Goal: Information Seeking & Learning: Compare options

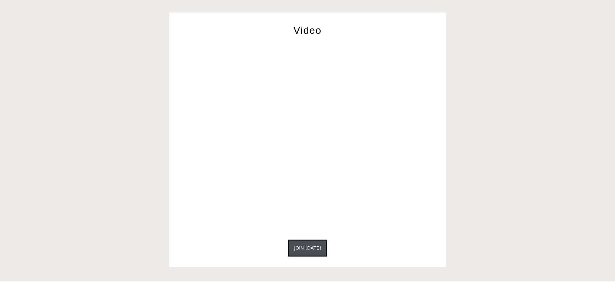
scroll to position [1289, 0]
click at [141, 122] on div "Video Join [DATE]" at bounding box center [307, 137] width 426 height 255
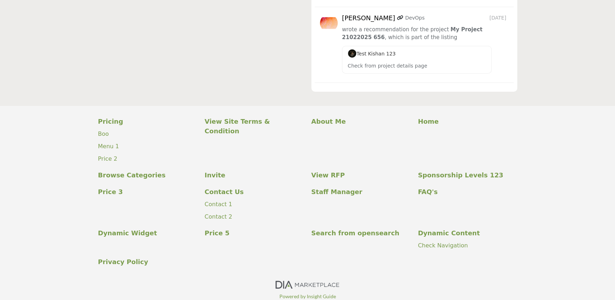
scroll to position [3061, 0]
click at [72, 106] on div "Pricing [GEOGRAPHIC_DATA] Menu 1 About Me Home Invite" at bounding box center [307, 192] width 615 height 173
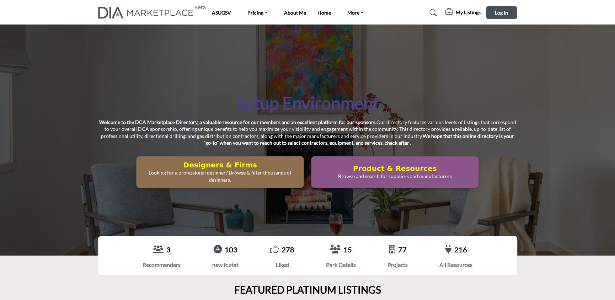
scroll to position [0, 0]
click at [221, 14] on link "ASUGSV" at bounding box center [221, 13] width 19 height 6
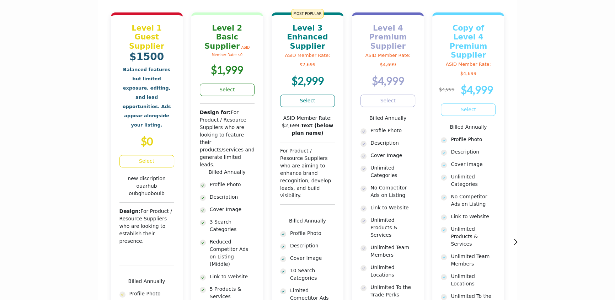
scroll to position [368, 0]
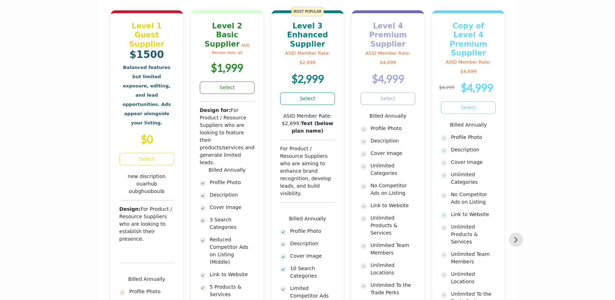
click at [512, 238] on button "Next slide" at bounding box center [515, 239] width 14 height 14
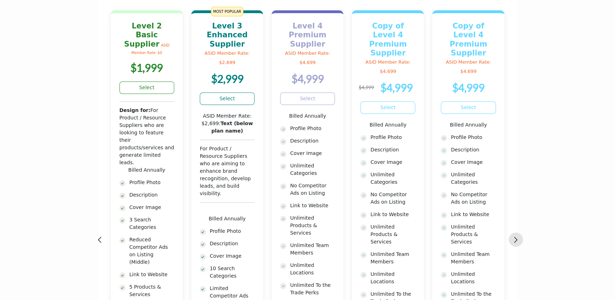
click at [515, 238] on img "Next slide" at bounding box center [516, 240] width 4 height 6
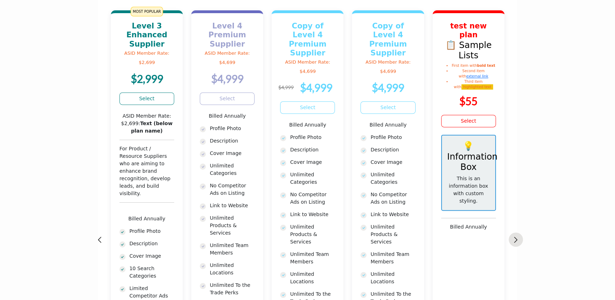
click at [515, 238] on img "Next slide" at bounding box center [516, 240] width 4 height 6
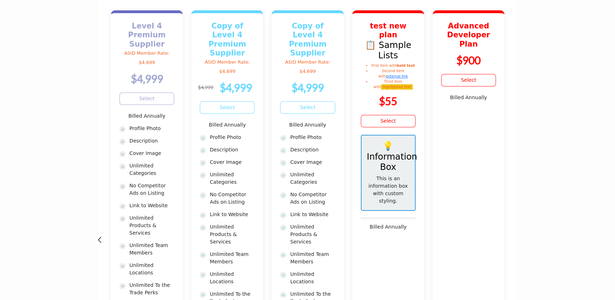
click at [515, 238] on button "Next slide" at bounding box center [515, 239] width 14 height 14
drag, startPoint x: 515, startPoint y: 238, endPoint x: 480, endPoint y: 237, distance: 34.9
click at [480, 237] on div "Level 1 Guest Supplier $1500 Balanced features but limited exposure, editing, a…" at bounding box center [308, 233] width 402 height 480
click at [98, 237] on img "Previous slide" at bounding box center [100, 240] width 4 height 6
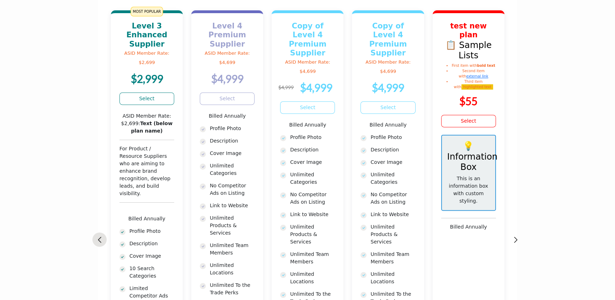
click at [98, 237] on img "Previous slide" at bounding box center [100, 240] width 4 height 6
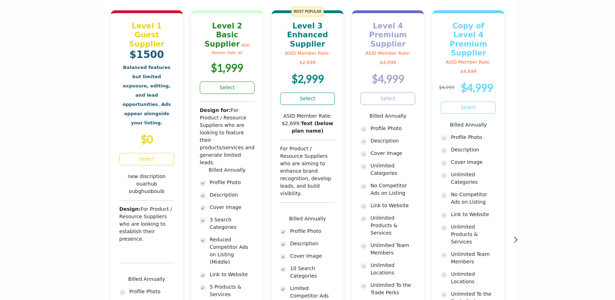
click at [98, 237] on button "Previous slide" at bounding box center [99, 239] width 14 height 14
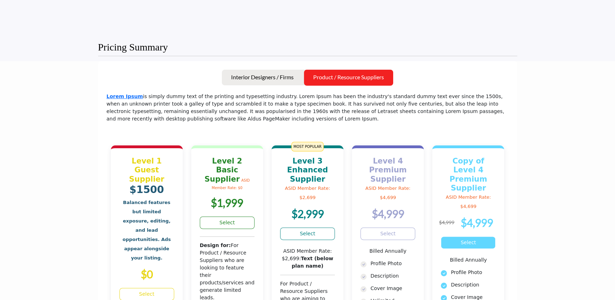
scroll to position [0, 0]
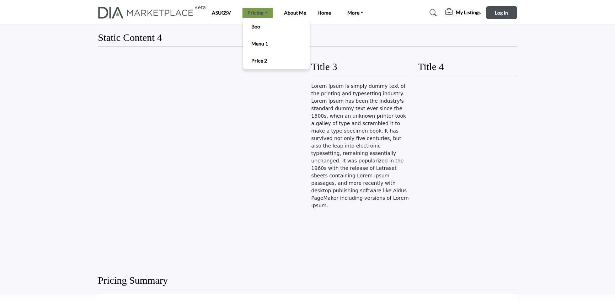
click at [254, 14] on link "Pricing" at bounding box center [257, 13] width 30 height 10
click at [266, 29] on link "Boo" at bounding box center [276, 27] width 60 height 10
click at [266, 37] on li "Menu 1" at bounding box center [276, 43] width 67 height 17
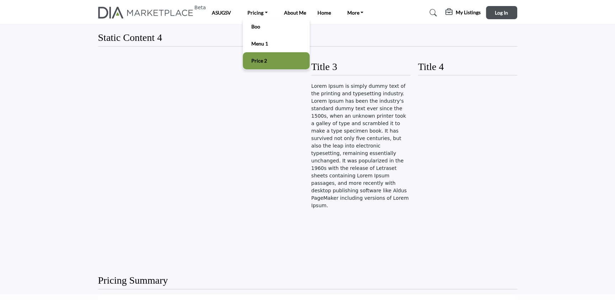
click at [269, 53] on li "Price 2" at bounding box center [276, 60] width 67 height 17
click at [296, 12] on link "About Me" at bounding box center [295, 13] width 22 height 6
click at [324, 12] on link "Home" at bounding box center [324, 13] width 14 height 6
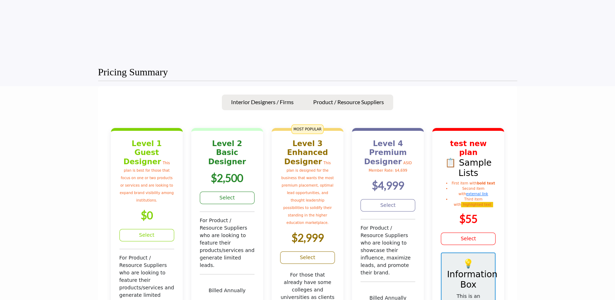
scroll to position [125, 0]
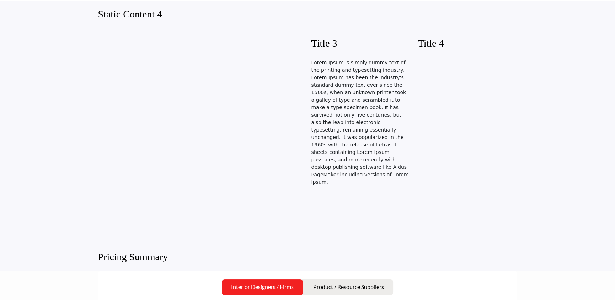
scroll to position [24, 0]
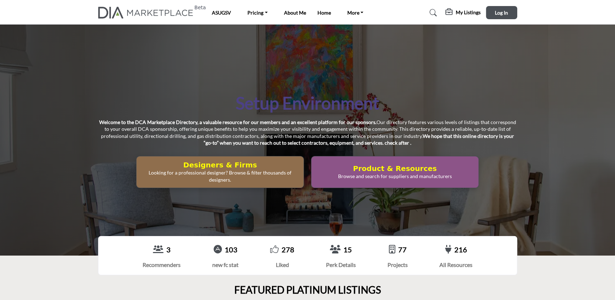
click at [266, 106] on h1 "Setup Environment" at bounding box center [308, 103] width 144 height 22
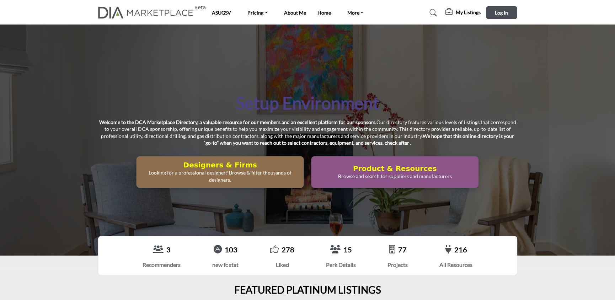
click at [266, 106] on h1 "Setup Environment" at bounding box center [308, 103] width 144 height 22
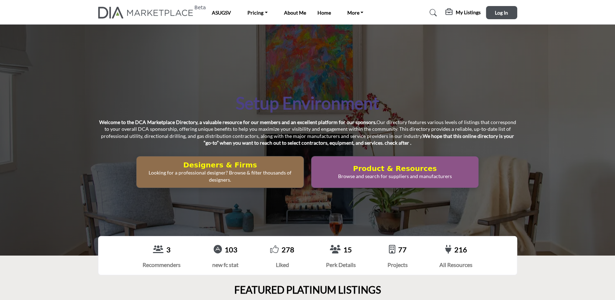
click at [266, 106] on h1 "Setup Environment" at bounding box center [308, 103] width 144 height 22
click at [175, 77] on div "Setup Environment Welcome to the DCA Marketplace Directory, a valuable resource…" at bounding box center [307, 140] width 615 height 231
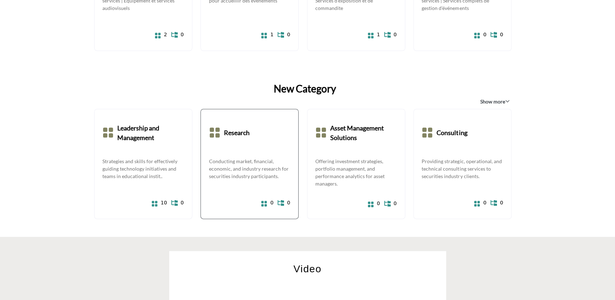
scroll to position [1344, 0]
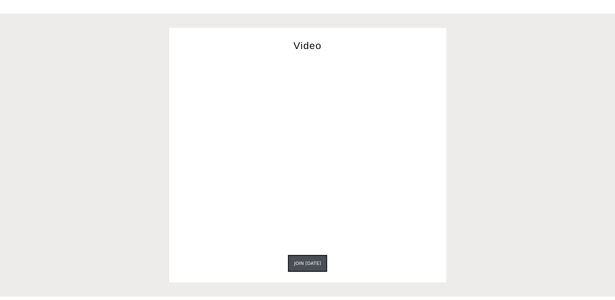
click at [142, 166] on div "Video Join Today" at bounding box center [307, 155] width 426 height 255
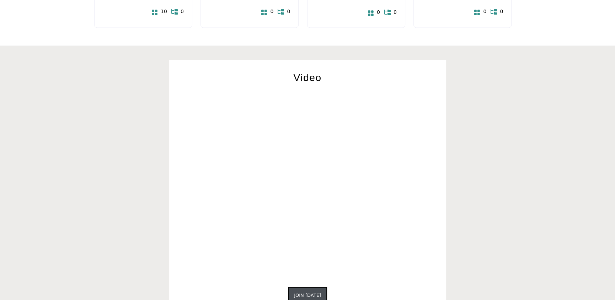
click at [142, 166] on div "Video Join Today" at bounding box center [307, 187] width 426 height 255
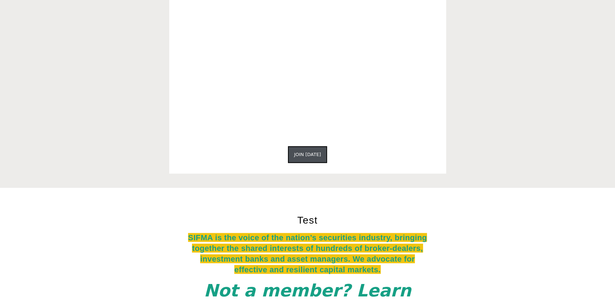
click at [142, 166] on div "Video Join Today" at bounding box center [307, 46] width 426 height 255
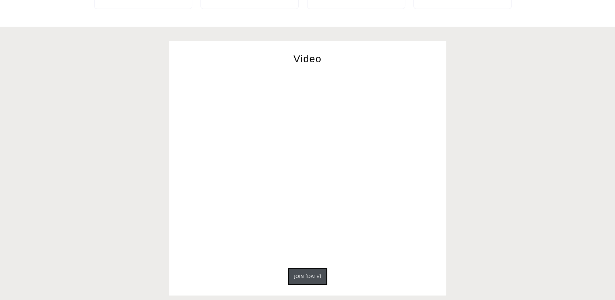
scroll to position [1337, 0]
click at [142, 166] on div "Video Join Today" at bounding box center [307, 169] width 426 height 255
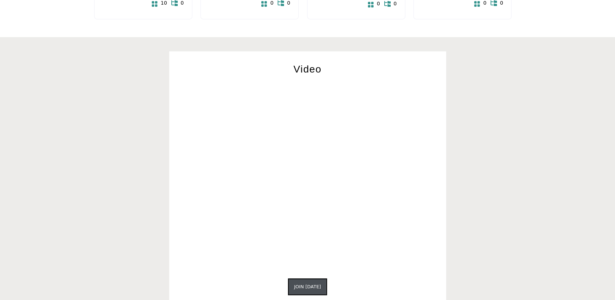
scroll to position [1327, 0]
click at [496, 127] on div "Video Join Today" at bounding box center [307, 179] width 426 height 255
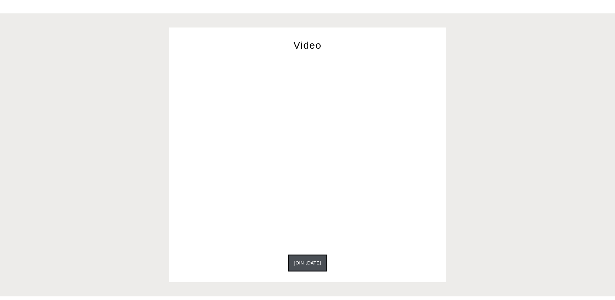
scroll to position [1352, 0]
click at [450, 115] on div "Video Join Today" at bounding box center [307, 154] width 426 height 255
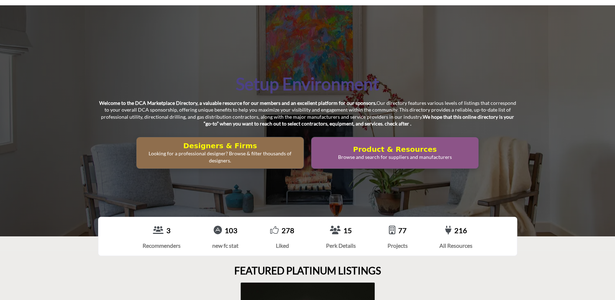
scroll to position [0, 0]
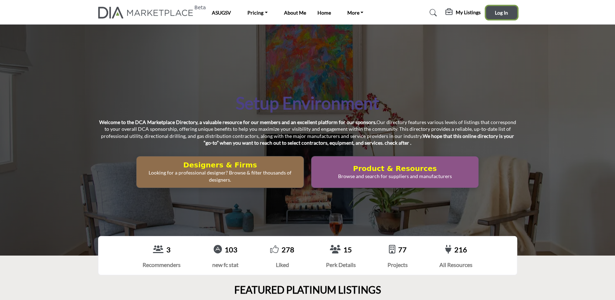
click at [502, 11] on span "Log In" at bounding box center [501, 13] width 13 height 6
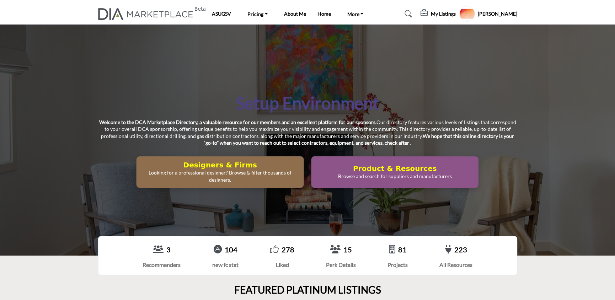
click at [504, 12] on h5 "[PERSON_NAME]" at bounding box center [496, 13] width 39 height 7
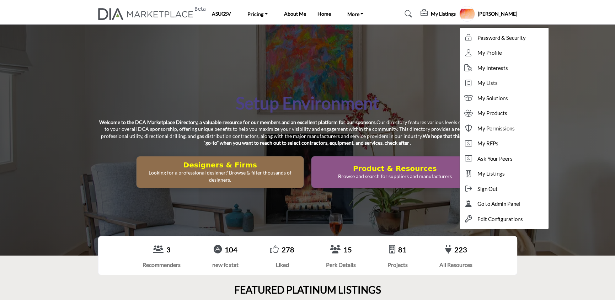
click at [418, 91] on div "Setup Environment Welcome to the DCA Marketplace Directory, a valuable resource…" at bounding box center [307, 140] width 615 height 231
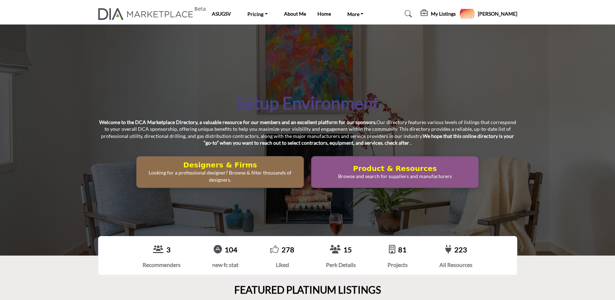
drag, startPoint x: 407, startPoint y: 95, endPoint x: 248, endPoint y: 94, distance: 158.8
click at [248, 94] on div "Setup Environment Welcome to the DCA Marketplace Directory, a valuable resource…" at bounding box center [307, 140] width 419 height 96
click at [248, 94] on h1 "Setup Environment" at bounding box center [308, 103] width 144 height 22
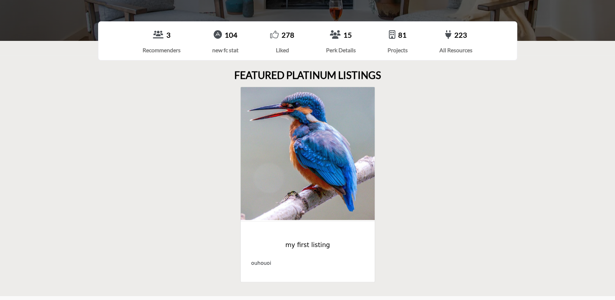
scroll to position [237, 0]
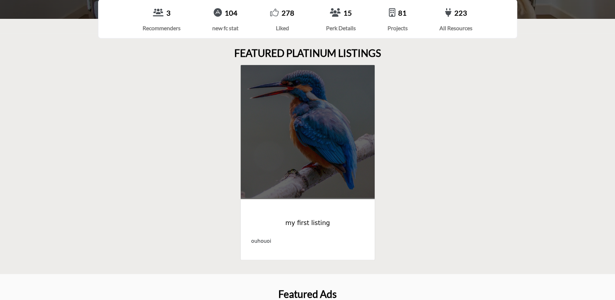
click at [313, 129] on img at bounding box center [308, 132] width 134 height 134
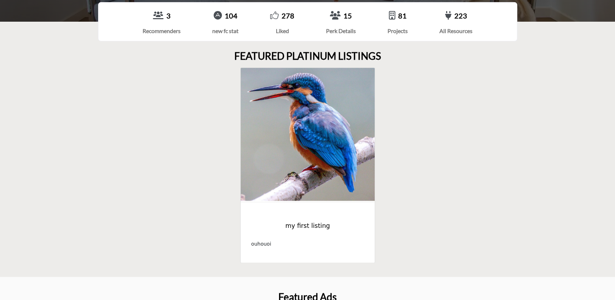
scroll to position [213, 0]
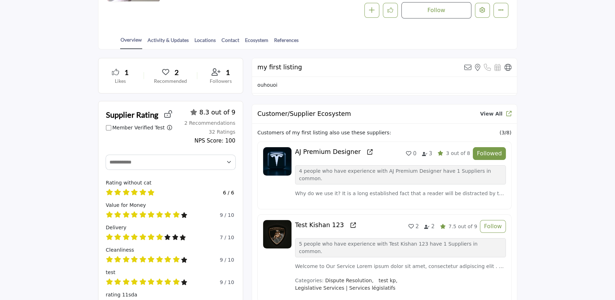
scroll to position [142, 0]
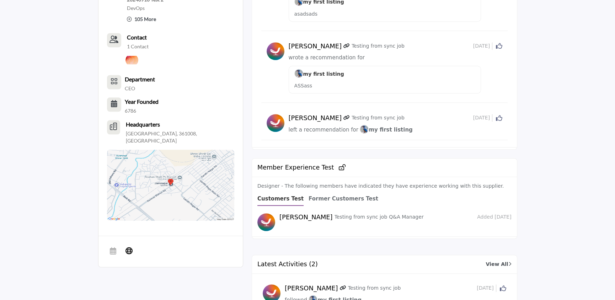
scroll to position [687, 0]
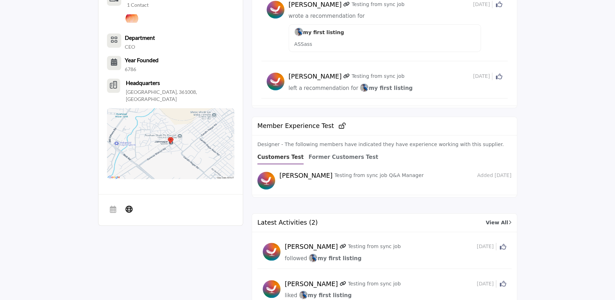
click at [24, 105] on section "1 Likes 2 Recommended 1" at bounding box center [307, 6] width 615 height 1013
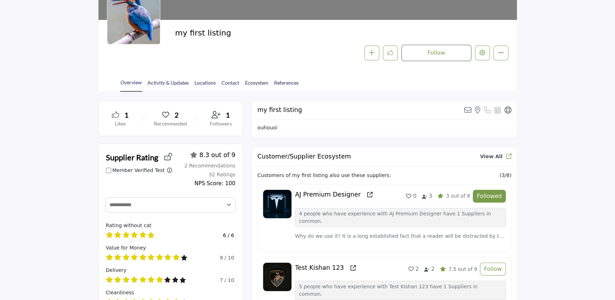
scroll to position [0, 0]
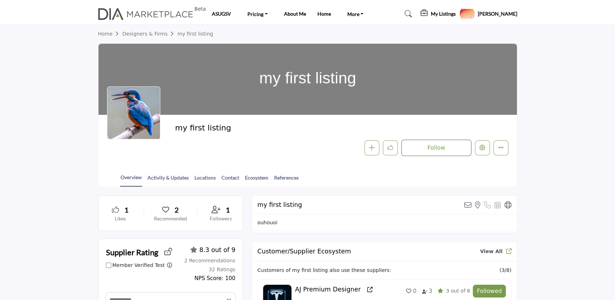
click at [151, 31] on link "Designers & Firms" at bounding box center [149, 34] width 55 height 6
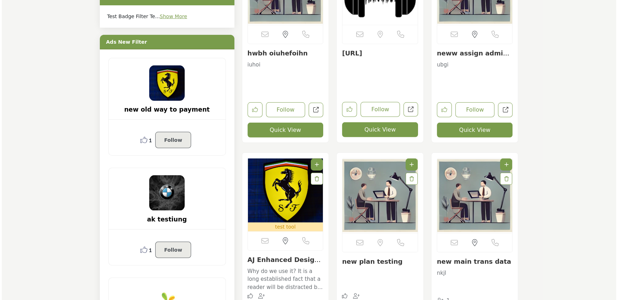
scroll to position [2463, 0]
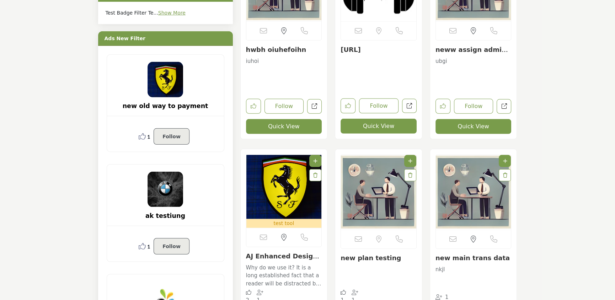
click at [376, 126] on button "Quick View" at bounding box center [378, 126] width 76 height 15
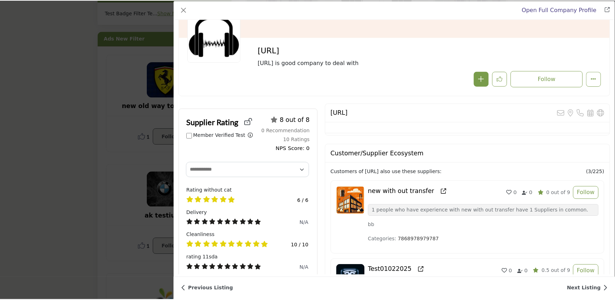
scroll to position [0, 0]
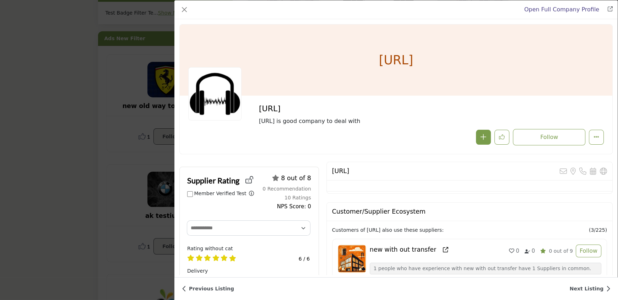
click at [116, 51] on div "Open Full Company Profile Classbuddy.AI Follow Followed" at bounding box center [309, 150] width 618 height 300
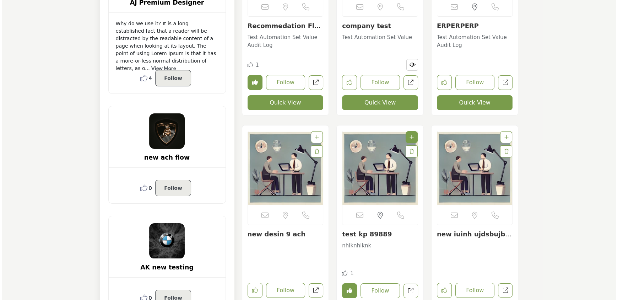
scroll to position [2913, 0]
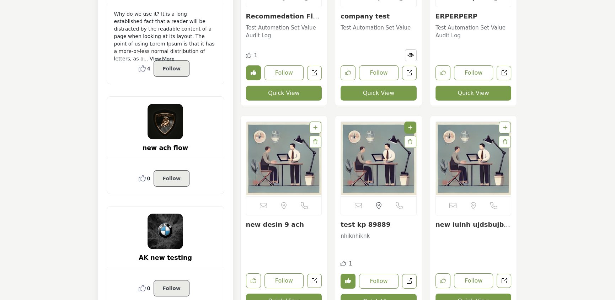
click at [386, 93] on button "Quick View" at bounding box center [378, 93] width 76 height 15
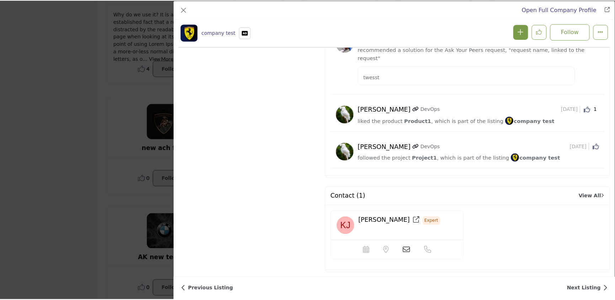
scroll to position [996, 0]
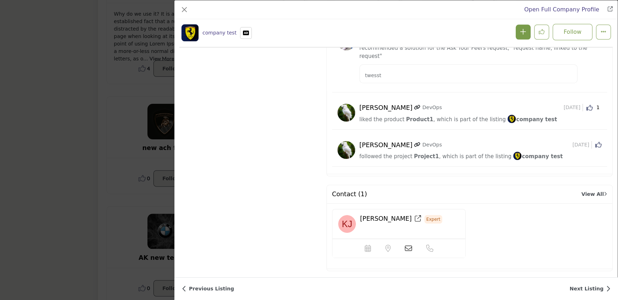
click at [99, 101] on div "Open Full Company Profile company test badge 77" at bounding box center [309, 150] width 618 height 300
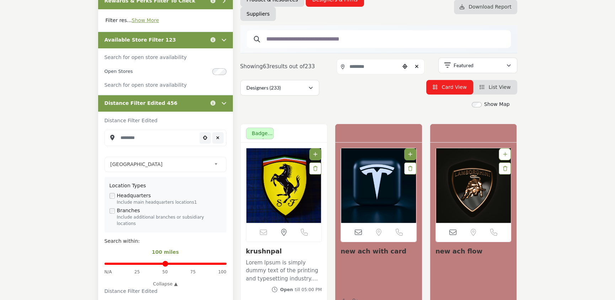
scroll to position [0, 0]
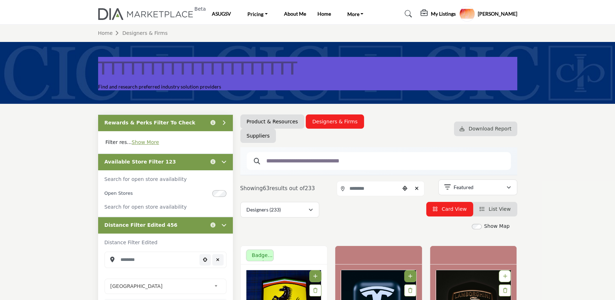
click at [484, 205] on li "List View" at bounding box center [495, 209] width 44 height 15
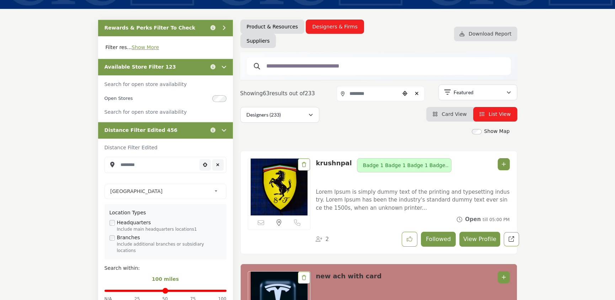
scroll to position [95, 0]
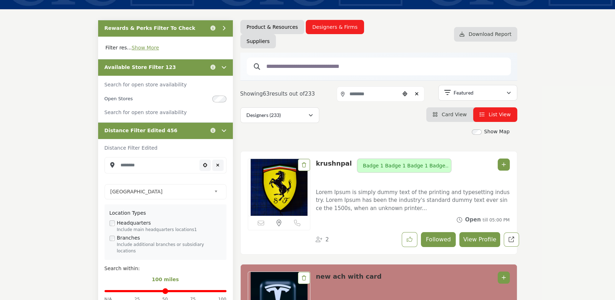
click at [450, 115] on span "Card View" at bounding box center [453, 115] width 25 height 6
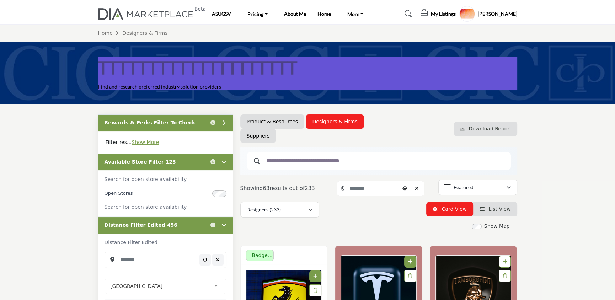
scroll to position [118, 0]
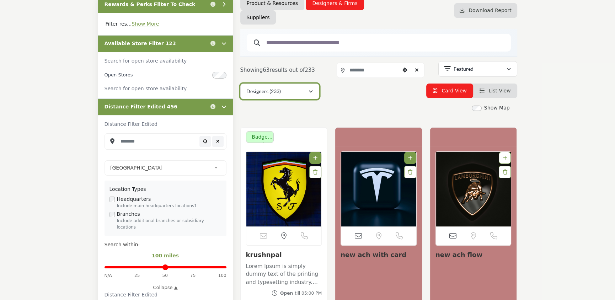
click at [303, 98] on button "Designers (233)" at bounding box center [279, 91] width 79 height 16
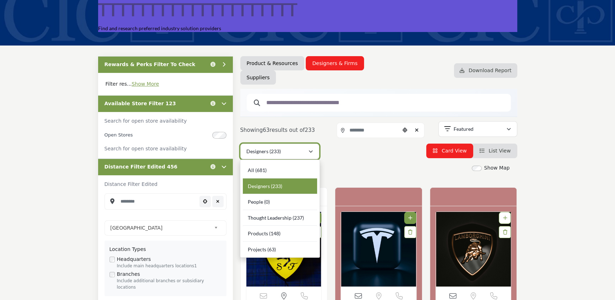
scroll to position [47, 0]
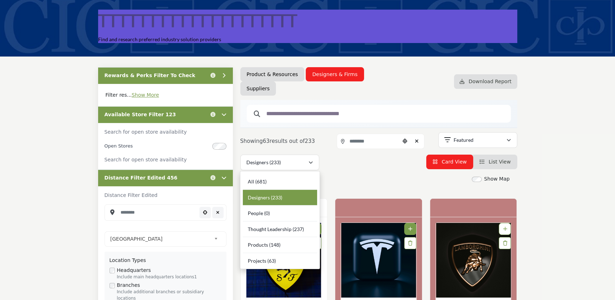
click at [368, 166] on div "Designers (233) All (681) Designers (233) People (0) (237) Products" at bounding box center [378, 163] width 277 height 16
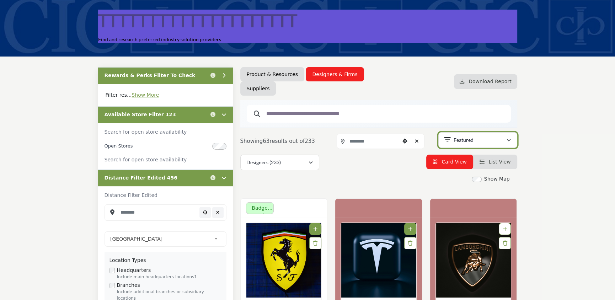
click at [462, 142] on p "Featured" at bounding box center [463, 139] width 20 height 7
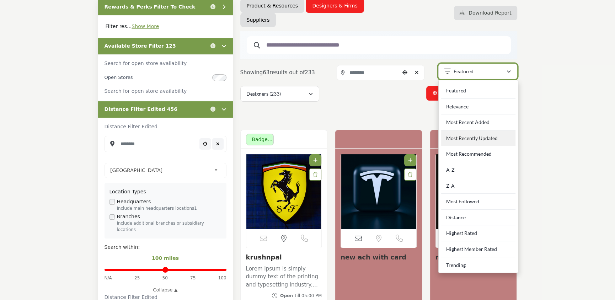
scroll to position [71, 0]
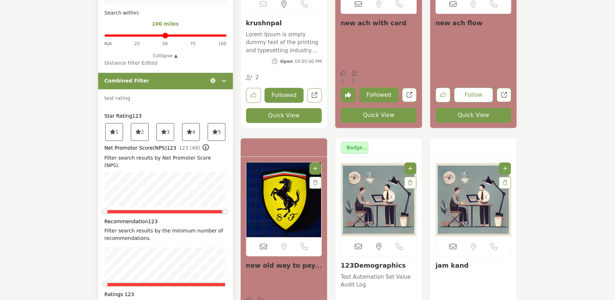
scroll to position [355, 0]
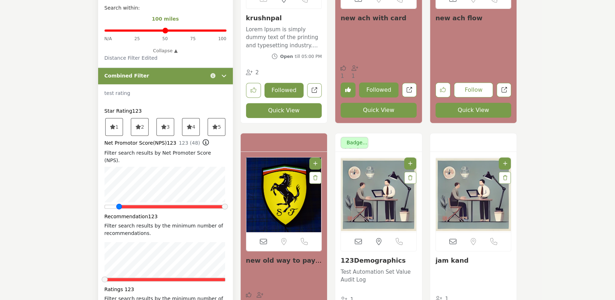
drag, startPoint x: 107, startPoint y: 189, endPoint x: 140, endPoint y: 198, distance: 34.7
click at [140, 198] on div "Star Rating123 1 2 3 4 5 123 (48) Recommendation123" at bounding box center [165, 232] width 122 height 248
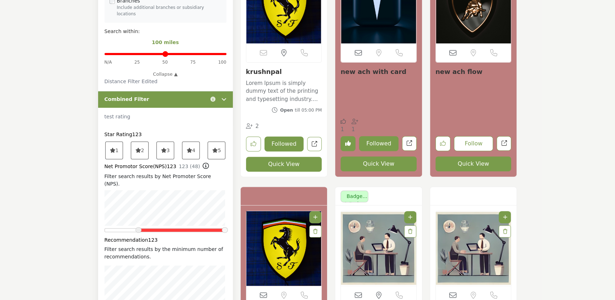
scroll to position [379, 0]
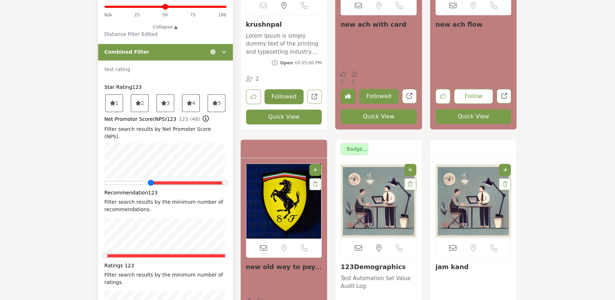
drag, startPoint x: 137, startPoint y: 167, endPoint x: 161, endPoint y: 171, distance: 23.8
click at [161, 171] on div "Star Rating123 1 2 3 4 5 123 (48) Recommendation123" at bounding box center [165, 208] width 122 height 248
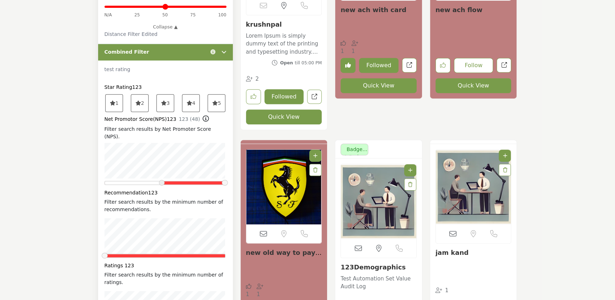
scroll to position [252, 0]
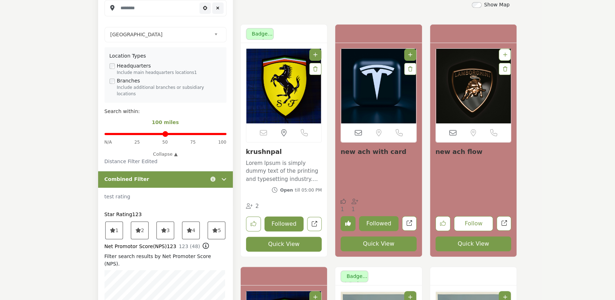
scroll to position [213, 0]
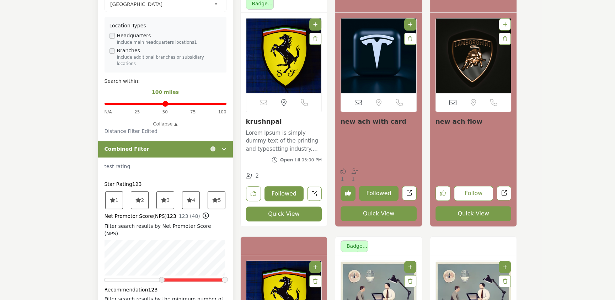
scroll to position [426, 0]
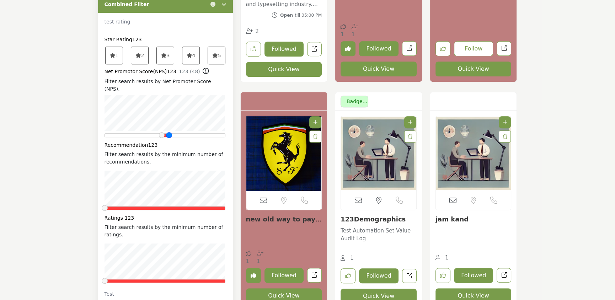
drag, startPoint x: 225, startPoint y: 120, endPoint x: 169, endPoint y: 123, distance: 55.5
click at [169, 132] on span at bounding box center [169, 135] width 6 height 6
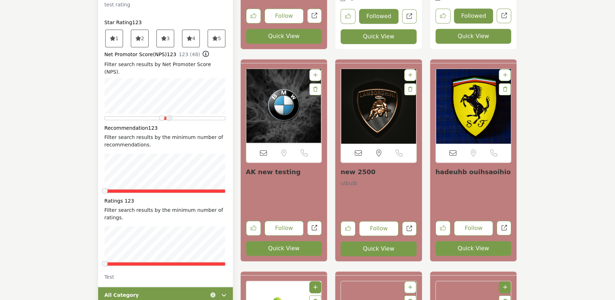
scroll to position [426, 0]
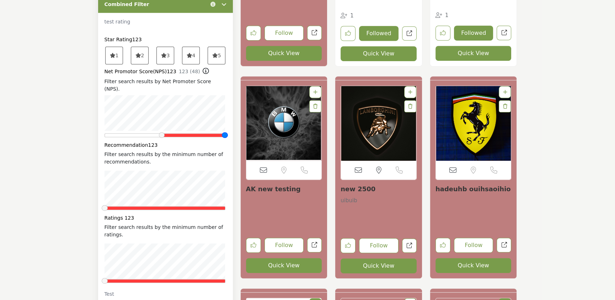
drag, startPoint x: 167, startPoint y: 119, endPoint x: 230, endPoint y: 130, distance: 63.6
click at [230, 130] on div "Star Rating123 1 2 3 4 5 123 (48) Ratings 123" at bounding box center [165, 167] width 135 height 273
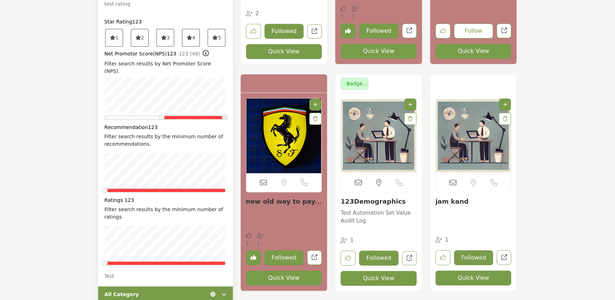
scroll to position [450, 0]
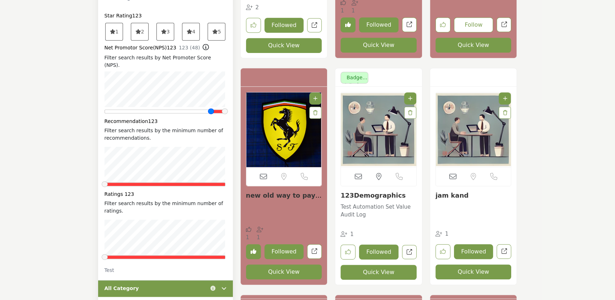
drag, startPoint x: 163, startPoint y: 98, endPoint x: 208, endPoint y: 115, distance: 48.0
click at [208, 115] on div "Star Rating123 1 2 3 4 5 123 (48) Recommendation123" at bounding box center [165, 137] width 122 height 248
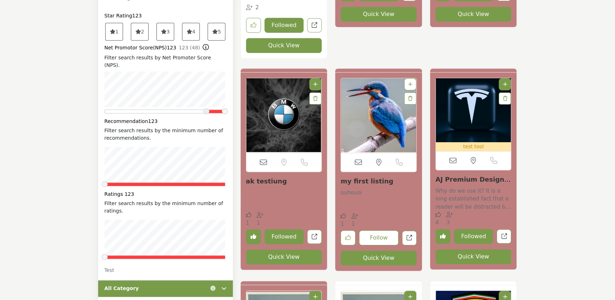
scroll to position [334, 0]
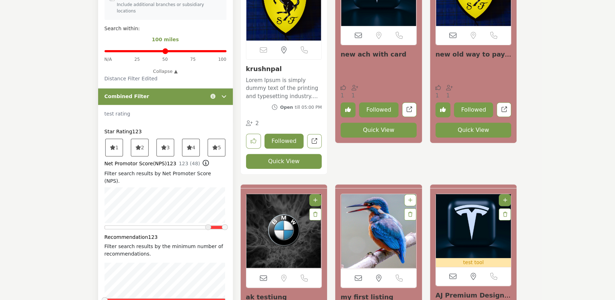
scroll to position [355, 0]
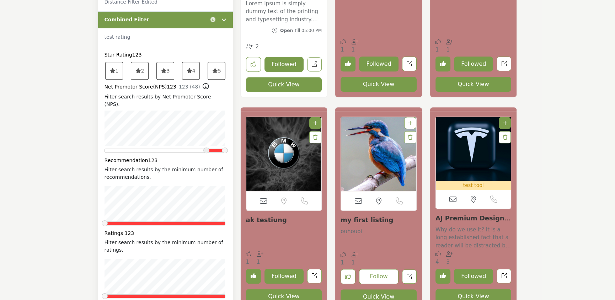
scroll to position [426, 0]
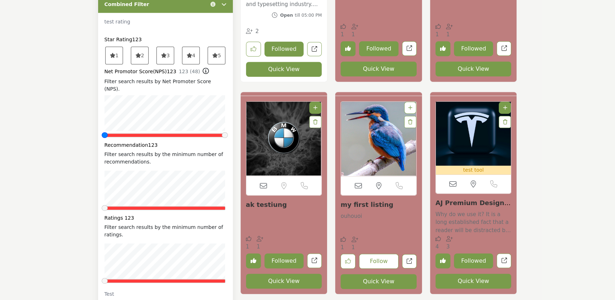
drag, startPoint x: 207, startPoint y: 121, endPoint x: 13, endPoint y: 125, distance: 194.0
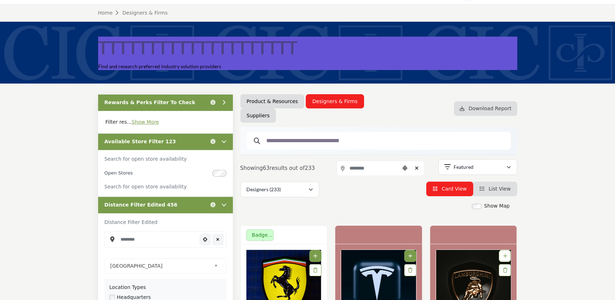
scroll to position [24, 0]
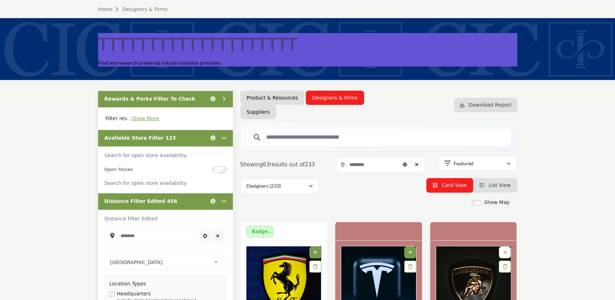
drag, startPoint x: 136, startPoint y: 50, endPoint x: 95, endPoint y: 55, distance: 41.9
click at [95, 55] on div "TTTTTTTTTTTTTTTTTTTT Find and research preferred industry solution providers" at bounding box center [307, 49] width 426 height 33
click at [85, 54] on div "TTTTTTTTTTTTTTTTTTTT Find and research preferred industry solution providers" at bounding box center [307, 49] width 615 height 62
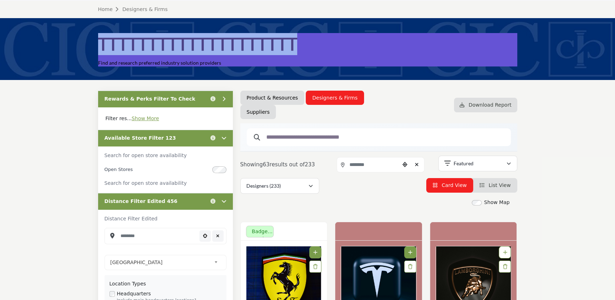
drag, startPoint x: 100, startPoint y: 45, endPoint x: 306, endPoint y: 48, distance: 205.7
click at [306, 48] on div "TTTTTTTTTTTTTTTTTTTT Find and research preferred industry solution providers" at bounding box center [307, 49] width 419 height 33
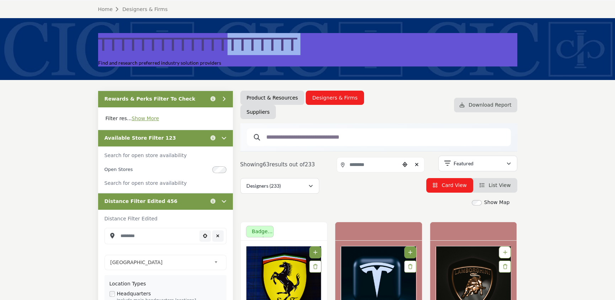
drag, startPoint x: 222, startPoint y: 60, endPoint x: 85, endPoint y: 64, distance: 136.5
click at [85, 64] on div "TTTTTTTTTTTTTTTTTTTT Find and research preferred industry solution providers" at bounding box center [307, 49] width 615 height 62
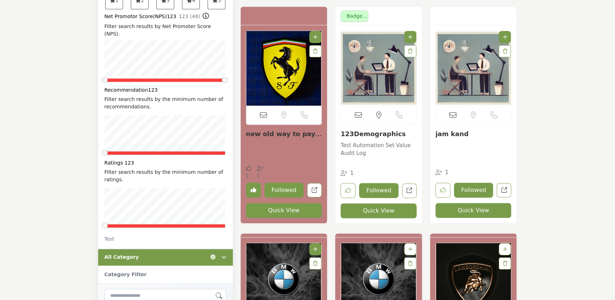
scroll to position [474, 0]
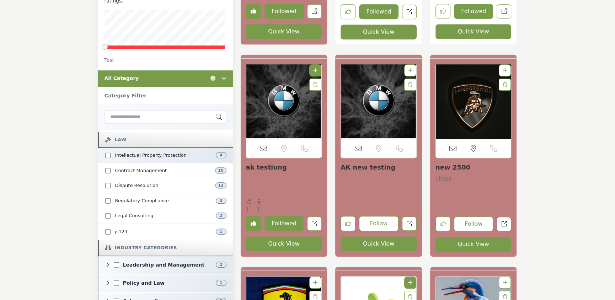
scroll to position [663, 0]
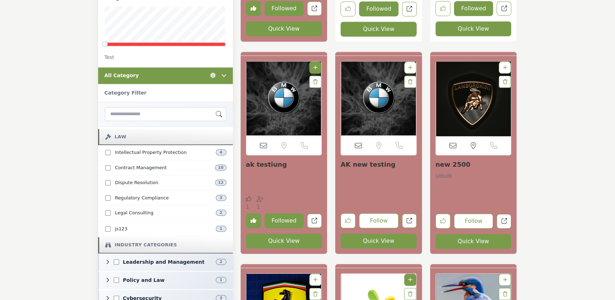
click at [223, 73] on icon at bounding box center [223, 75] width 5 height 5
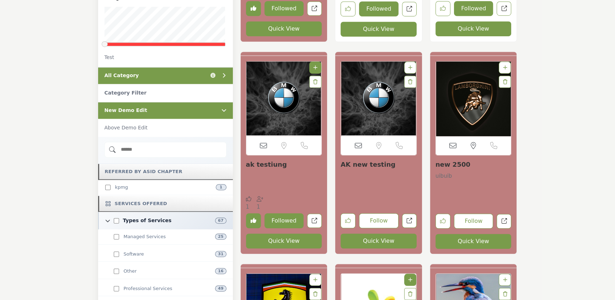
click at [223, 73] on icon at bounding box center [223, 75] width 5 height 5
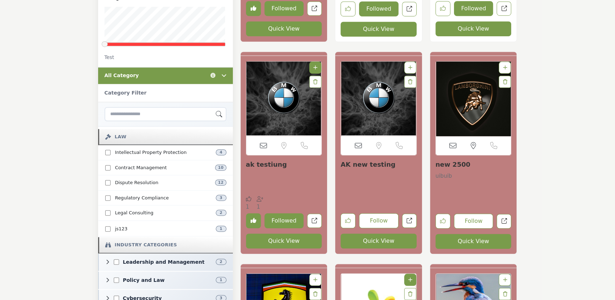
click at [223, 73] on icon at bounding box center [223, 75] width 5 height 5
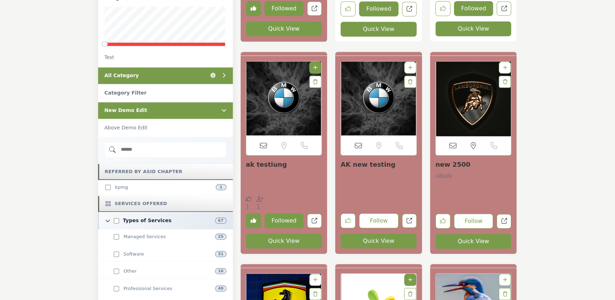
click at [223, 73] on icon at bounding box center [223, 75] width 5 height 5
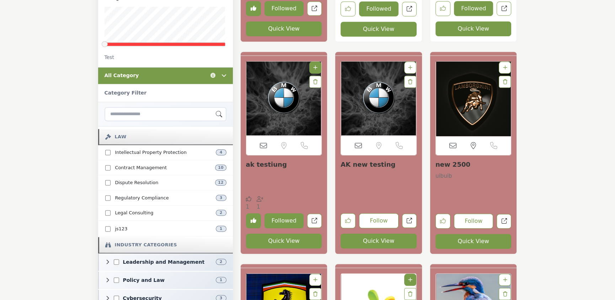
click at [223, 73] on icon at bounding box center [223, 75] width 5 height 5
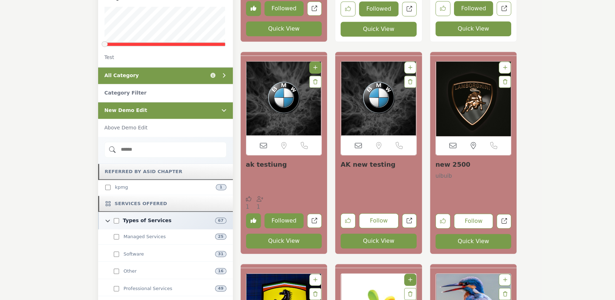
click at [222, 108] on icon at bounding box center [223, 110] width 5 height 5
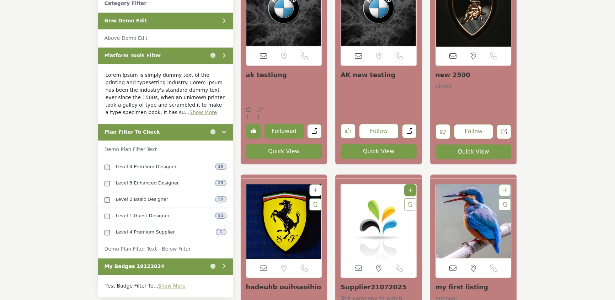
scroll to position [781, 0]
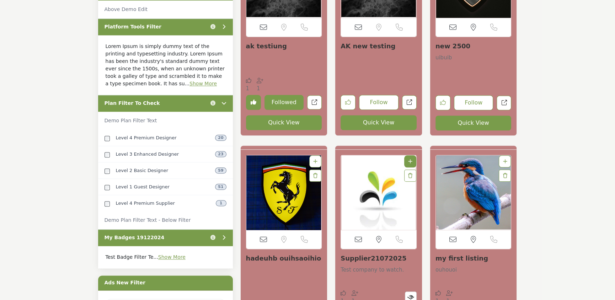
click at [225, 101] on icon at bounding box center [223, 103] width 5 height 5
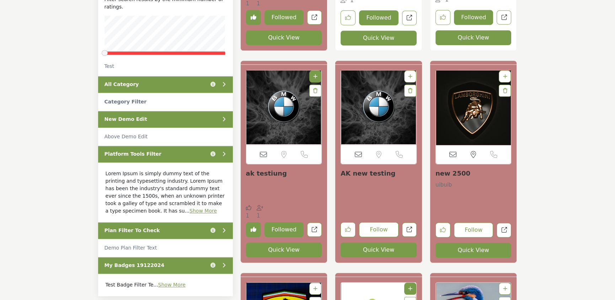
scroll to position [639, 0]
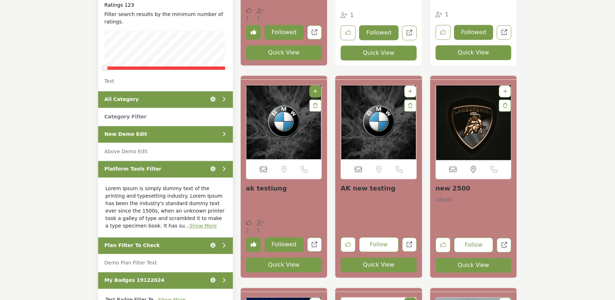
click at [225, 97] on icon at bounding box center [223, 99] width 5 height 5
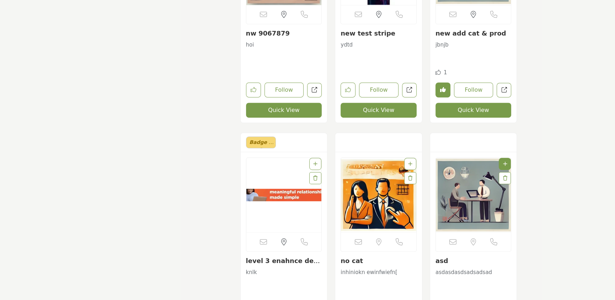
scroll to position [7828, 0]
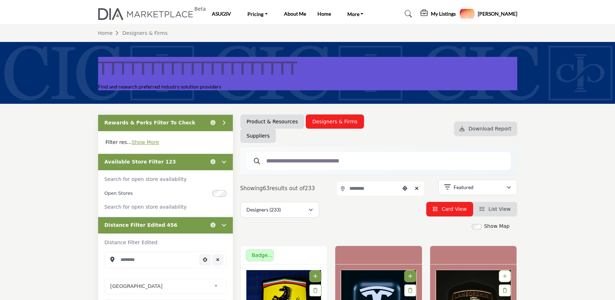
scroll to position [10522, 0]
